Goal: Communication & Community: Participate in discussion

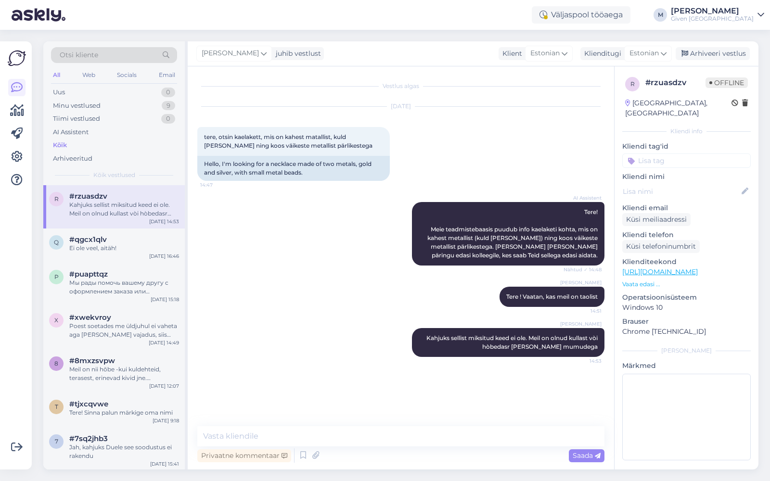
click at [754, 14] on link "[PERSON_NAME] [GEOGRAPHIC_DATA]" at bounding box center [717, 14] width 93 height 15
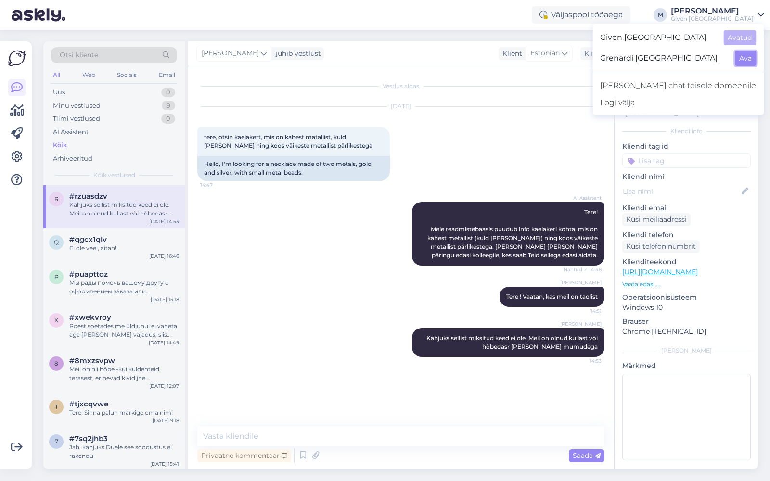
click at [745, 57] on button "Ava" at bounding box center [745, 58] width 21 height 15
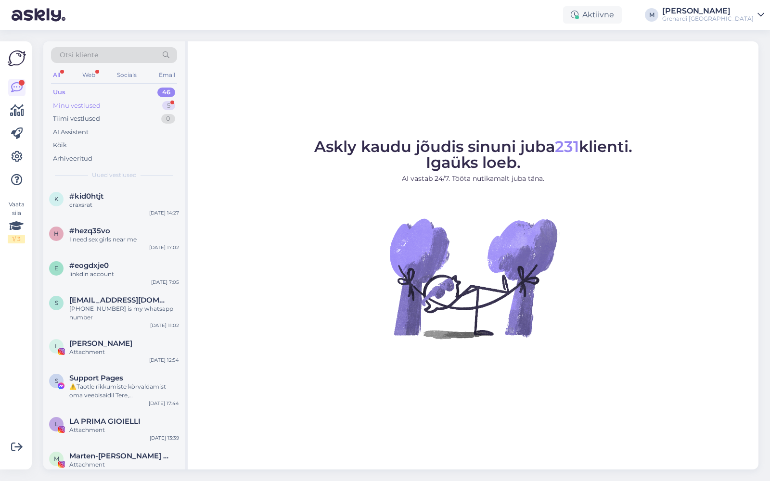
click at [86, 103] on div "Minu vestlused" at bounding box center [77, 106] width 48 height 10
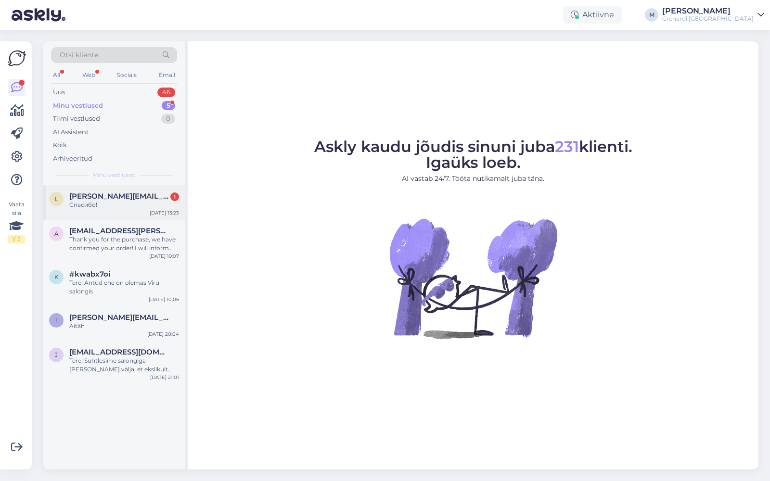
click at [109, 201] on div "Спасибо!" at bounding box center [124, 205] width 110 height 9
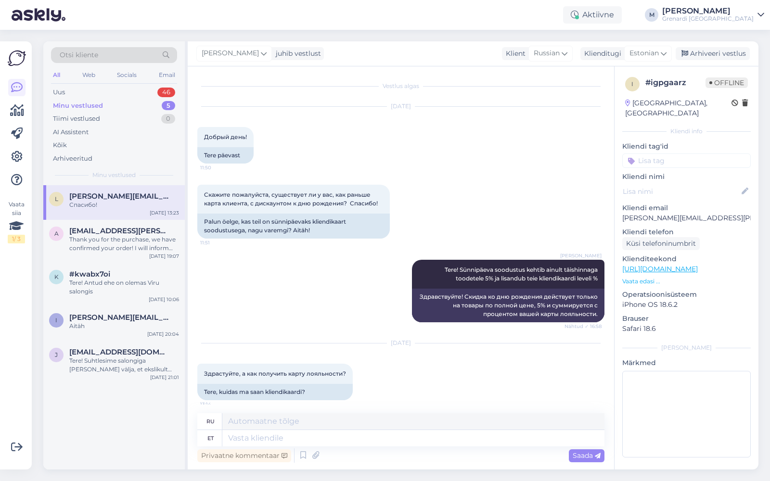
scroll to position [130, 0]
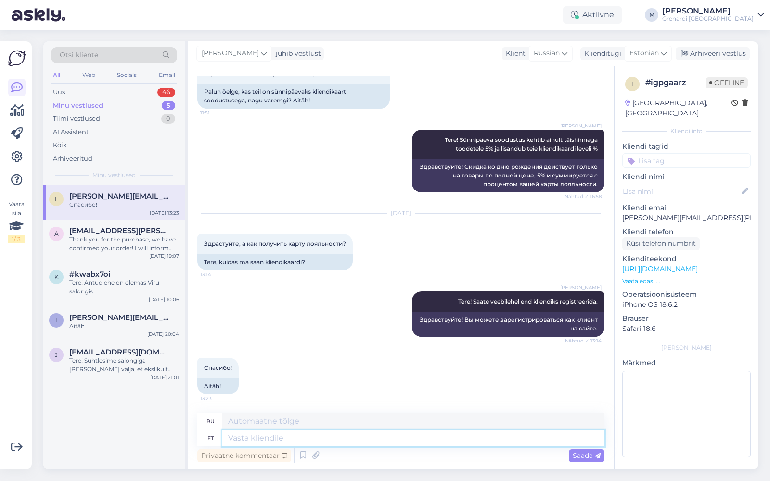
click at [289, 439] on textarea at bounding box center [413, 438] width 382 height 16
type textarea "I"
click at [752, 15] on div "Grenardi [GEOGRAPHIC_DATA]" at bounding box center [707, 19] width 91 height 8
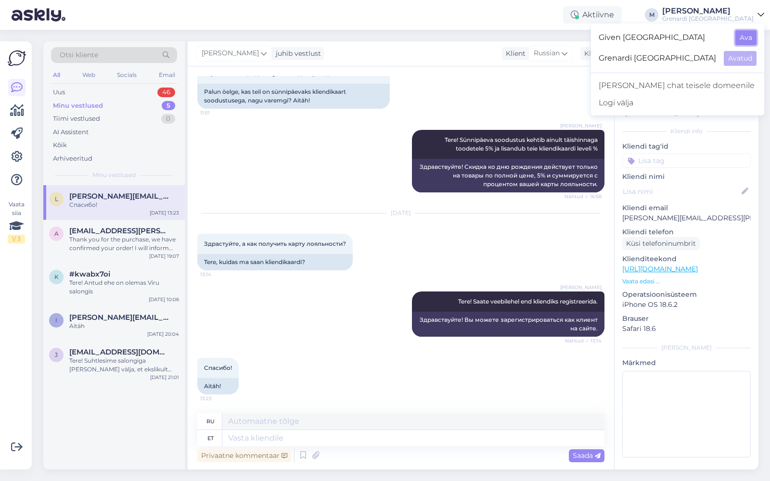
click at [745, 37] on button "Ava" at bounding box center [745, 37] width 21 height 15
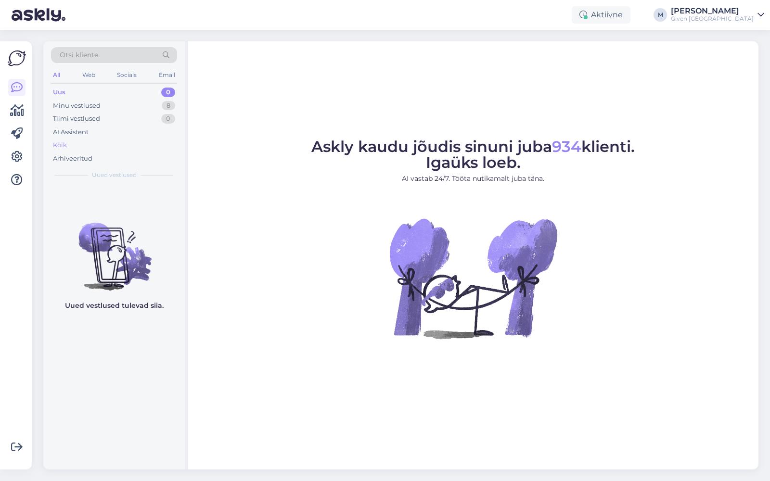
click at [93, 149] on div "Kõik" at bounding box center [114, 145] width 126 height 13
